Goal: Task Accomplishment & Management: Manage account settings

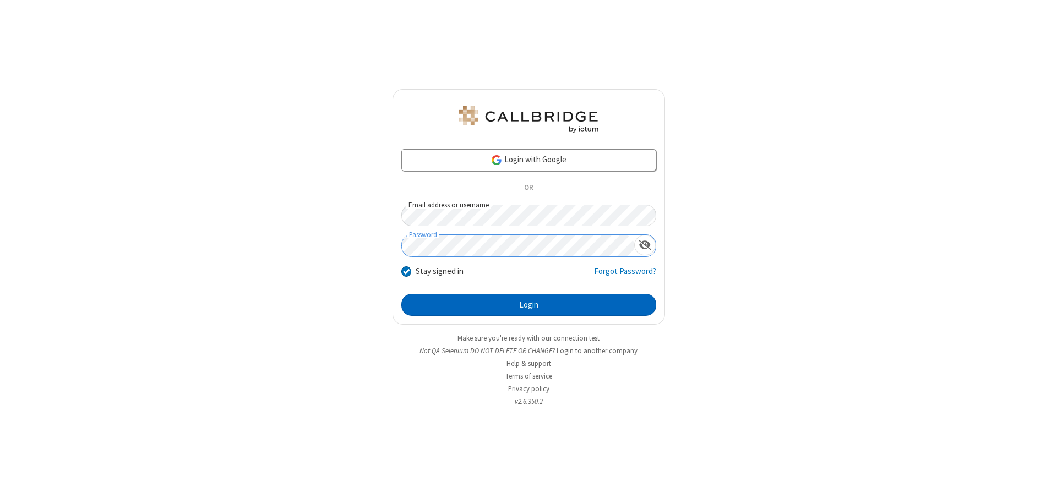
click at [529, 305] on button "Login" at bounding box center [528, 305] width 255 height 22
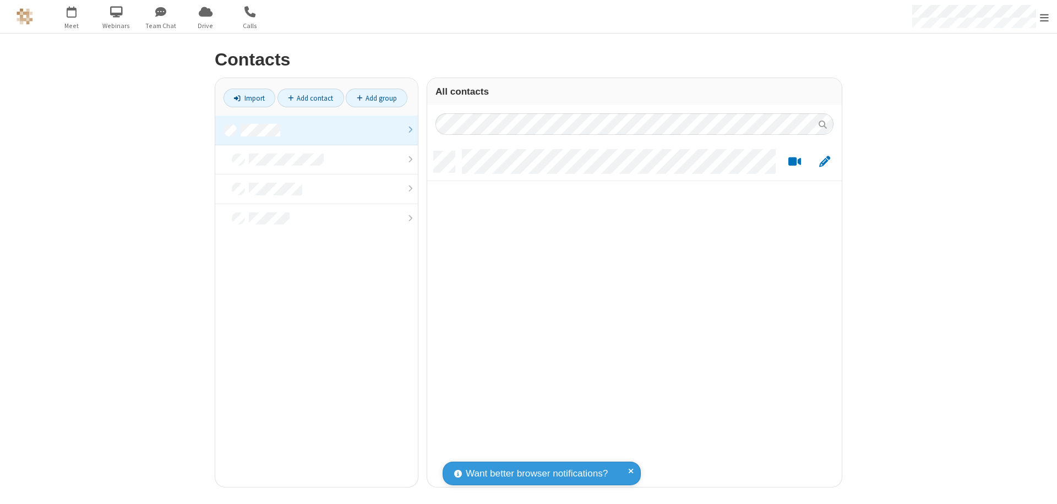
scroll to position [336, 406]
click at [317, 130] on link at bounding box center [316, 131] width 203 height 30
click at [311, 98] on link "Add contact" at bounding box center [310, 98] width 67 height 19
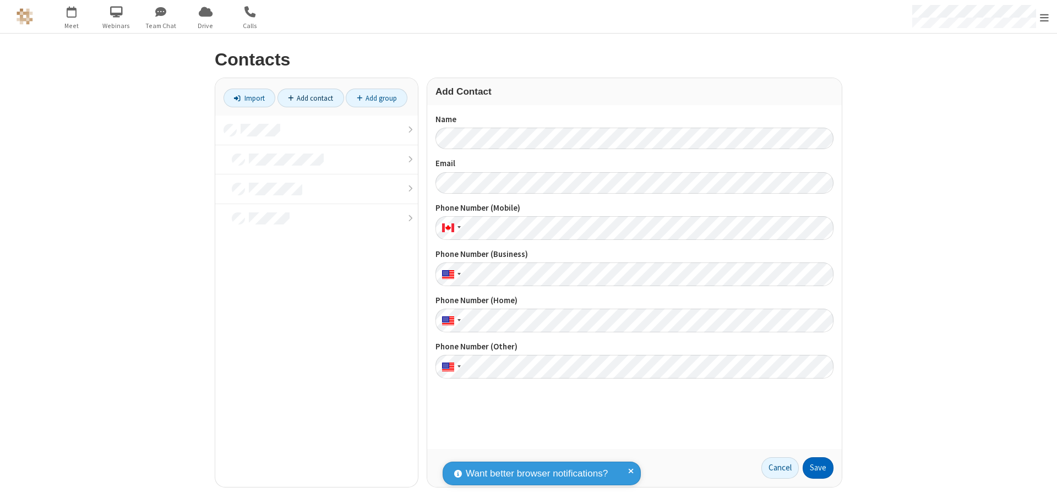
click at [818, 468] on button "Save" at bounding box center [818, 469] width 31 height 22
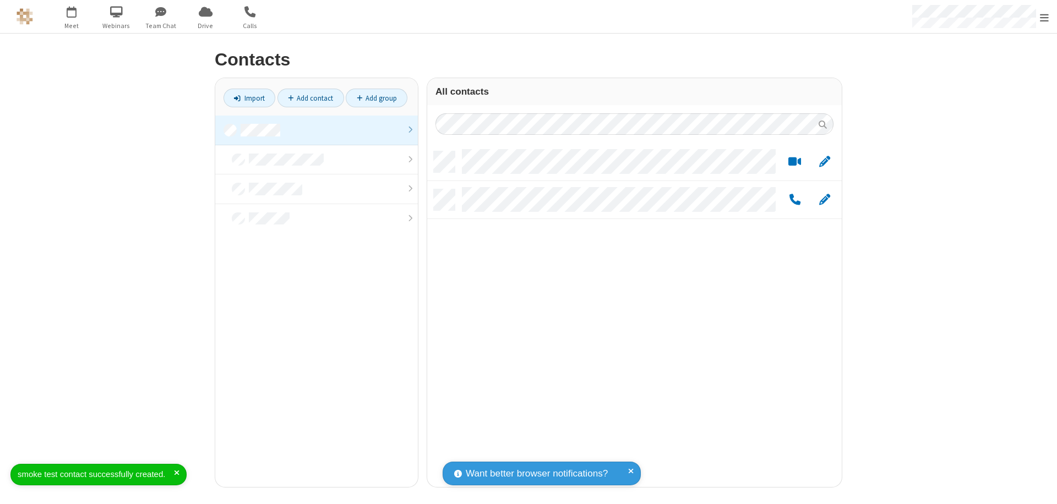
scroll to position [336, 406]
